Goal: Task Accomplishment & Management: Manage account settings

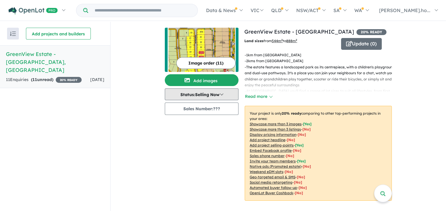
click at [222, 97] on button "Status: Selling Now" at bounding box center [202, 95] width 74 height 12
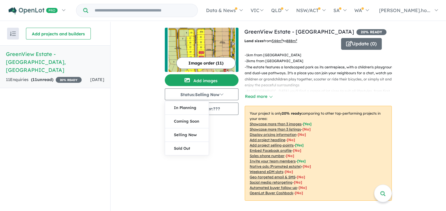
click at [222, 151] on div "Image order ( 11 ) Add images Status: Selling Now In Planning Coming Soon Selli…" at bounding box center [205, 118] width 80 height 180
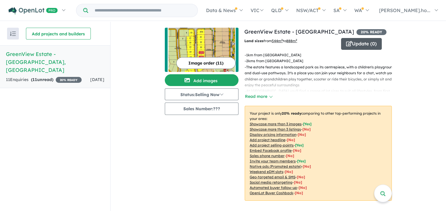
click at [369, 45] on button "Update ( 0 )" at bounding box center [361, 44] width 41 height 12
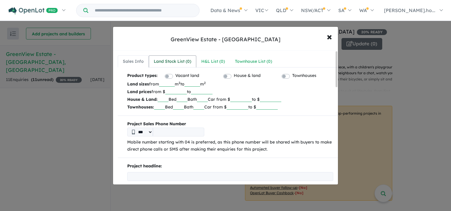
click at [169, 60] on div "Land Stock List ( 0 )" at bounding box center [172, 61] width 37 height 7
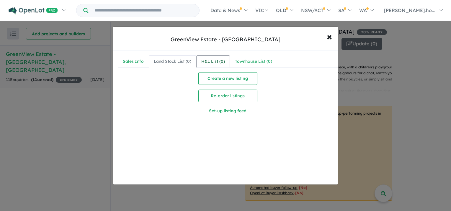
click at [210, 59] on div "H&L List ( 0 )" at bounding box center [213, 61] width 24 height 7
click at [261, 62] on div "Townhouse List ( 0 )" at bounding box center [253, 61] width 37 height 7
click at [329, 38] on span "×" at bounding box center [329, 36] width 5 height 13
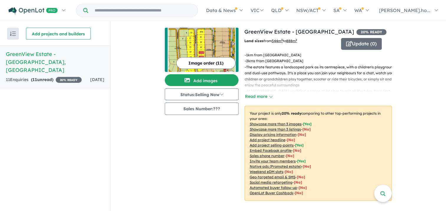
drag, startPoint x: 30, startPoint y: 52, endPoint x: 22, endPoint y: 78, distance: 27.1
click at [19, 94] on div "Recent enquiries first Most unread enquiries first Most enquiries first By name…" at bounding box center [55, 117] width 110 height 190
click at [24, 53] on h5 "GreenView Estate - [GEOGRAPHIC_DATA] , [GEOGRAPHIC_DATA]" at bounding box center [55, 62] width 99 height 24
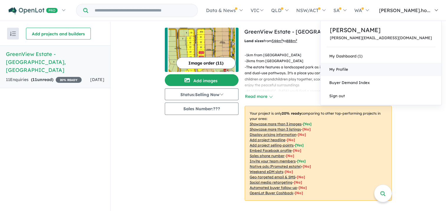
click at [348, 67] on span "My Profile" at bounding box center [339, 69] width 19 height 5
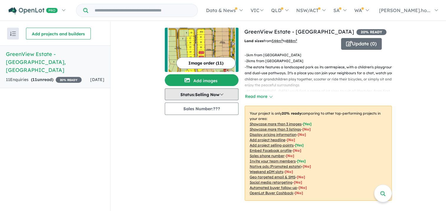
click at [225, 94] on button "Status: Selling Now" at bounding box center [202, 95] width 74 height 12
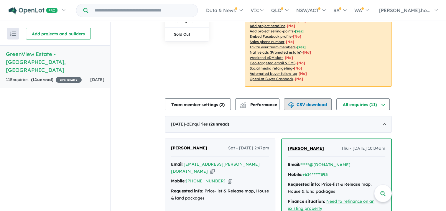
scroll to position [143, 0]
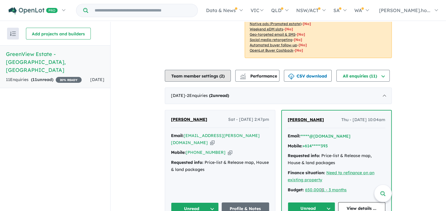
click at [221, 75] on span "2" at bounding box center [222, 75] width 2 height 5
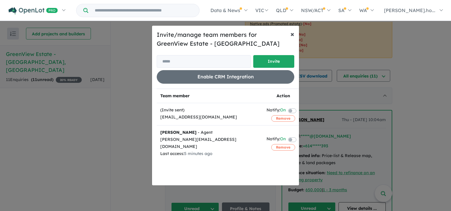
click at [292, 33] on span "×" at bounding box center [292, 34] width 4 height 9
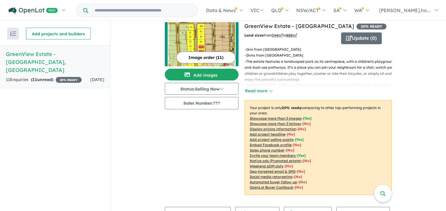
scroll to position [0, 0]
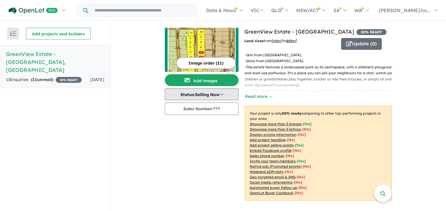
click at [223, 96] on button "Status: Selling Now" at bounding box center [202, 95] width 74 height 12
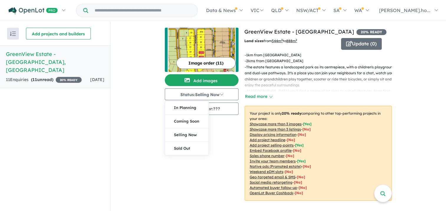
click at [197, 159] on div "Image order ( 11 ) Add images Status: Selling Now In Planning Coming Soon Selli…" at bounding box center [205, 118] width 80 height 180
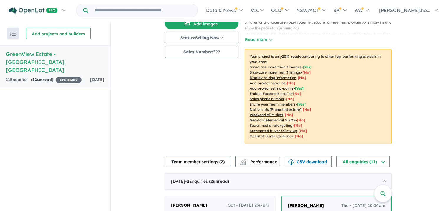
scroll to position [86, 0]
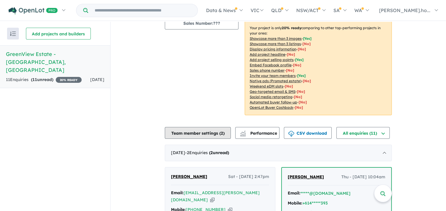
click at [199, 132] on button "Team member settings ( 2 )" at bounding box center [198, 133] width 66 height 12
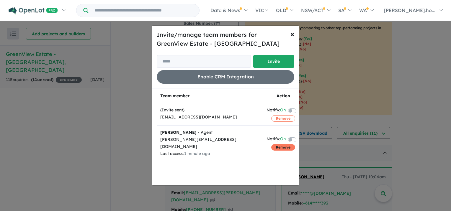
click at [276, 144] on button "Remove" at bounding box center [283, 147] width 24 height 6
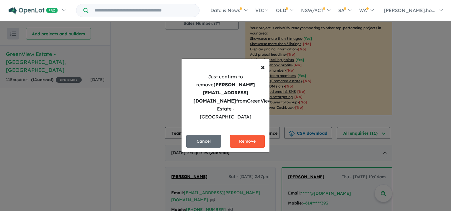
click at [249, 135] on button "Remove" at bounding box center [247, 141] width 35 height 13
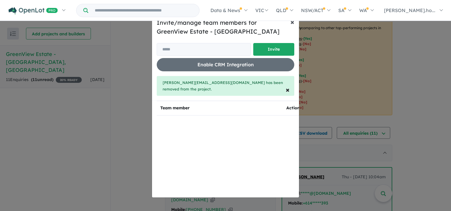
click at [294, 22] on span "×" at bounding box center [292, 21] width 4 height 9
